Goal: Information Seeking & Learning: Understand process/instructions

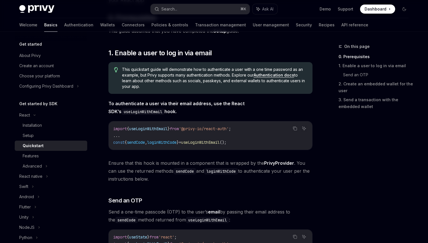
scroll to position [82, 0]
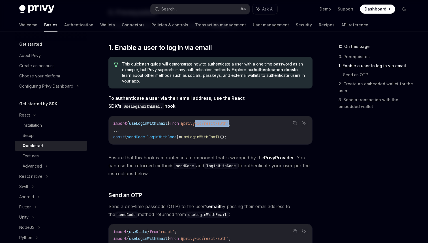
drag, startPoint x: 239, startPoint y: 124, endPoint x: 205, endPoint y: 124, distance: 34.0
click at [205, 124] on span "'@privy-io/react-auth'" at bounding box center [204, 123] width 50 height 5
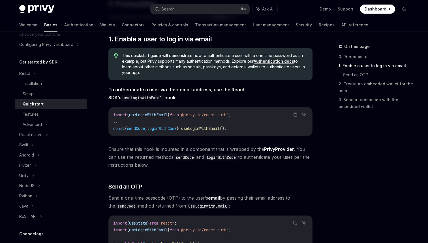
scroll to position [69, 0]
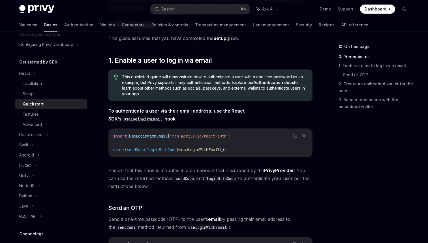
click at [276, 170] on link "PrivyProvider" at bounding box center [279, 170] width 30 height 6
type textarea "*"
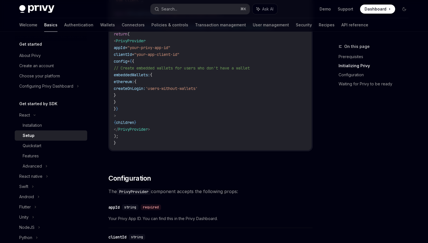
scroll to position [244, 0]
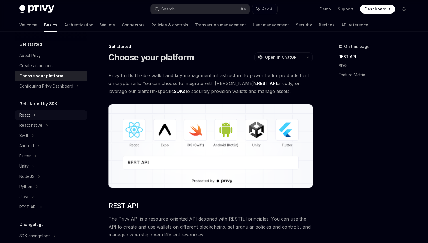
click at [29, 116] on div "React" at bounding box center [24, 115] width 11 height 7
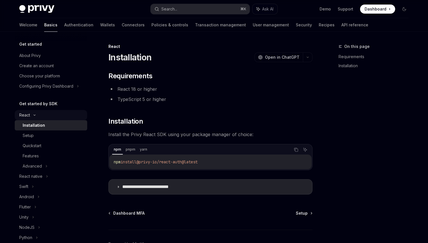
type textarea "*"
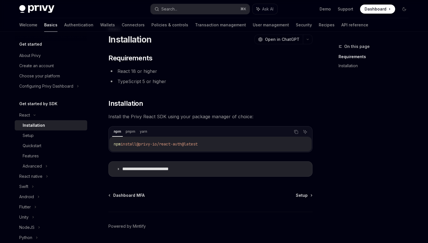
scroll to position [19, 0]
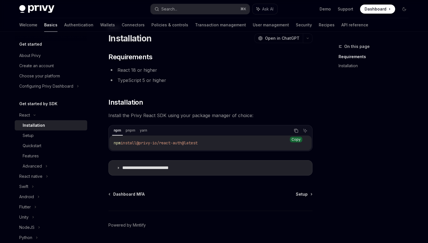
click at [295, 131] on icon "Copy the contents from the code block" at bounding box center [296, 130] width 5 height 5
click at [59, 138] on div "Setup" at bounding box center [53, 135] width 61 height 7
type textarea "*"
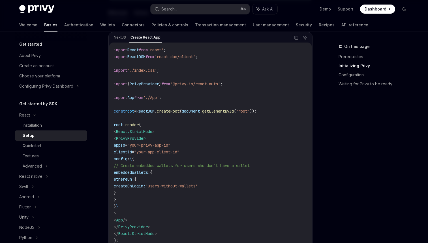
scroll to position [199, 0]
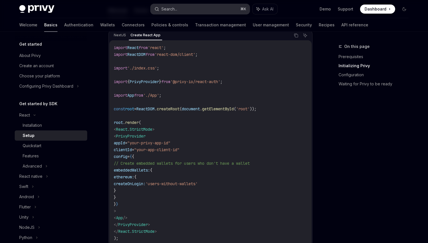
click at [188, 9] on button "Search... ⌘ K" at bounding box center [200, 9] width 99 height 10
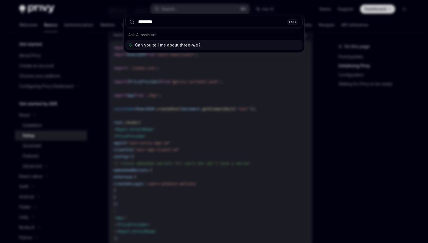
type input "*********"
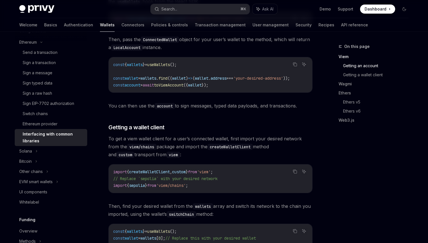
scroll to position [211, 0]
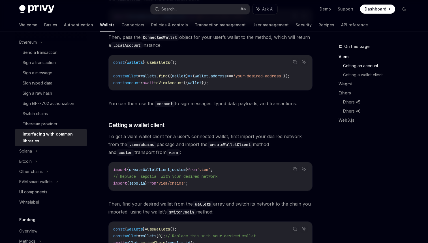
type textarea "*"
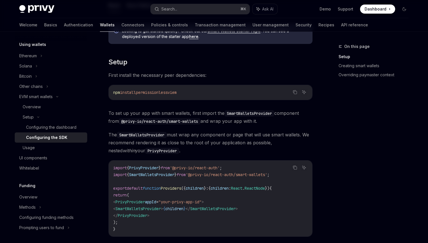
scroll to position [95, 0]
click at [292, 92] on button "Copy the contents from the code block" at bounding box center [295, 91] width 7 height 7
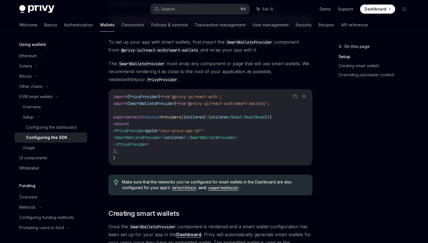
scroll to position [174, 0]
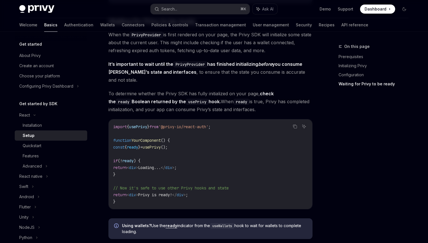
scroll to position [604, 0]
click at [147, 124] on span "usePrivy" at bounding box center [138, 126] width 18 height 5
copy code "import { usePrivy } from '@privy-io/react-auth' ;"
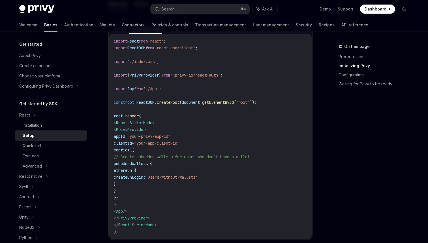
scroll to position [206, 0]
click at [131, 122] on span "React.StrictMode" at bounding box center [134, 122] width 36 height 5
copy code "< React.StrictMode >"
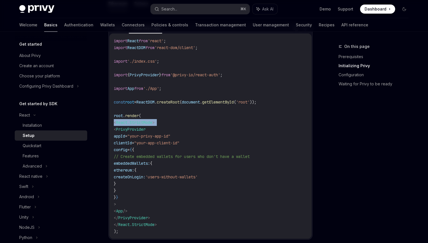
click at [131, 122] on span "React.StrictMode" at bounding box center [134, 122] width 36 height 5
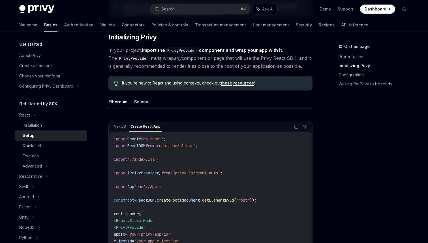
scroll to position [111, 0]
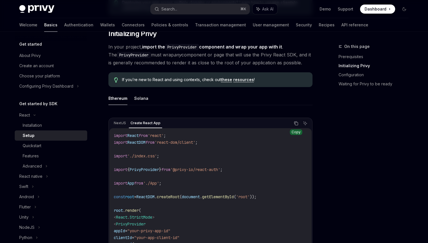
click at [296, 123] on icon "Copy the contents from the code block" at bounding box center [296, 123] width 5 height 5
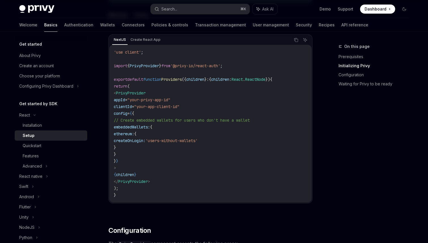
scroll to position [190, 0]
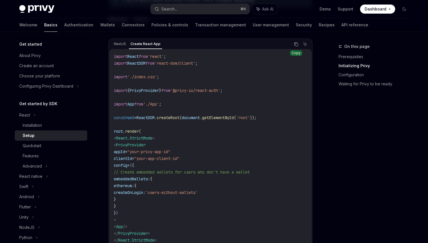
click at [293, 45] on button "Copy the contents from the code block" at bounding box center [296, 44] width 7 height 7
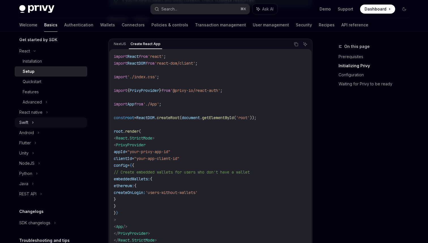
scroll to position [73, 0]
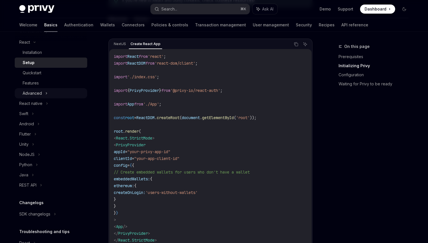
click at [41, 92] on div "Advanced" at bounding box center [32, 93] width 19 height 7
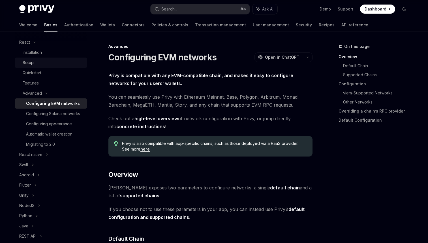
click at [31, 65] on div "Setup" at bounding box center [28, 62] width 11 height 7
type textarea "*"
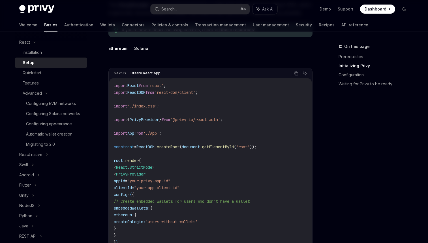
scroll to position [164, 0]
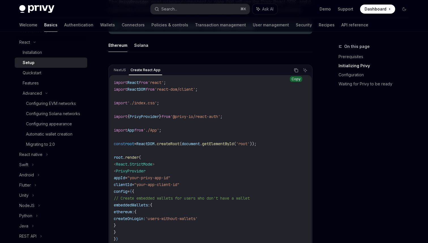
click at [296, 71] on icon "Copy the contents from the code block" at bounding box center [296, 70] width 5 height 5
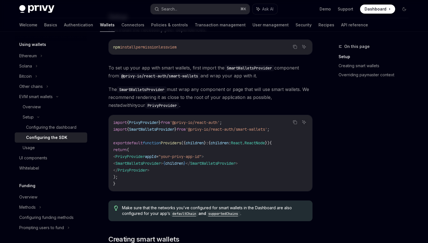
scroll to position [144, 0]
